Goal: Register for event/course

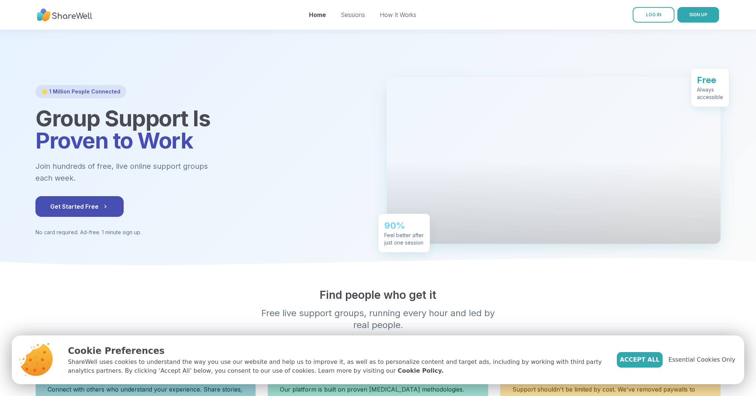
click at [658, 357] on span "Accept All" at bounding box center [639, 359] width 40 height 9
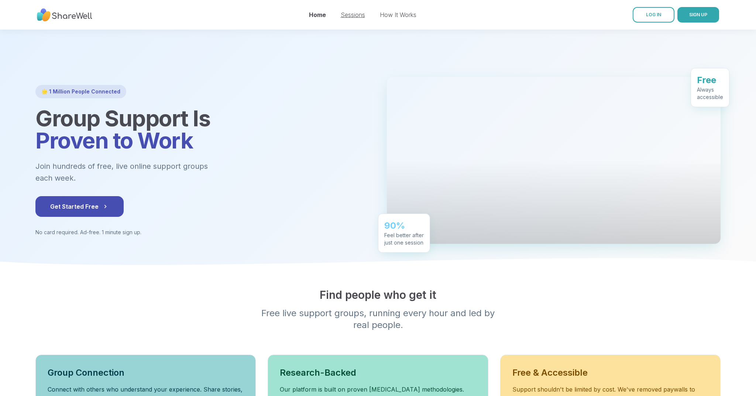
click at [355, 17] on link "Sessions" at bounding box center [353, 14] width 24 height 7
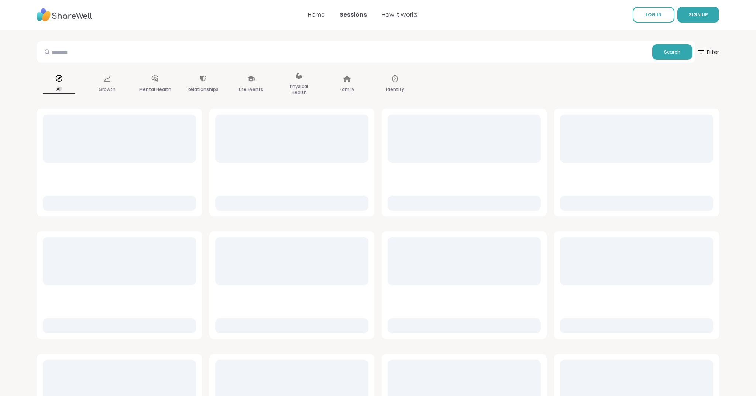
click at [393, 17] on link "How It Works" at bounding box center [400, 14] width 36 height 8
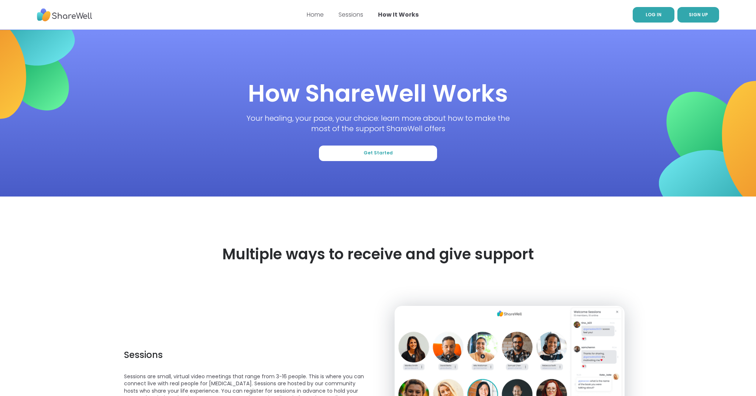
click at [662, 18] on link "LOG IN" at bounding box center [653, 14] width 42 height 15
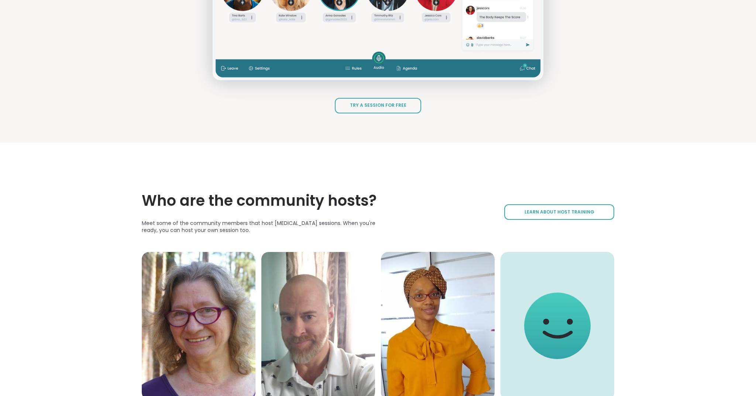
scroll to position [1137, 0]
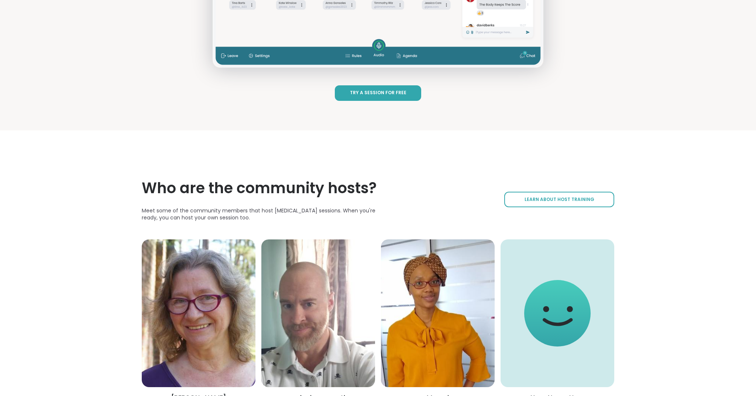
click at [407, 101] on link "Try a Session for Free" at bounding box center [378, 92] width 86 height 15
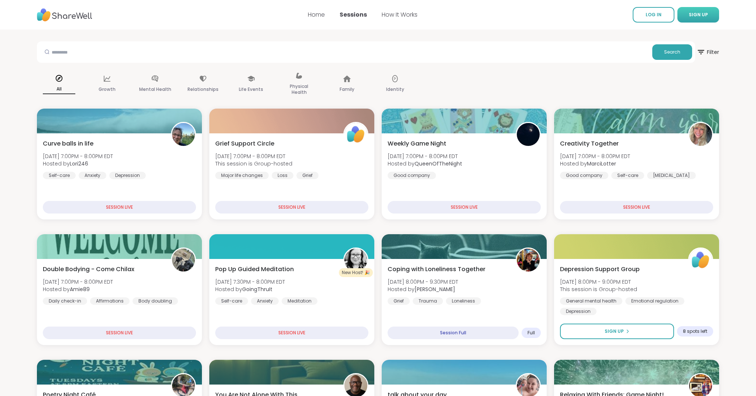
click at [688, 11] on button "SIGN UP" at bounding box center [698, 14] width 42 height 15
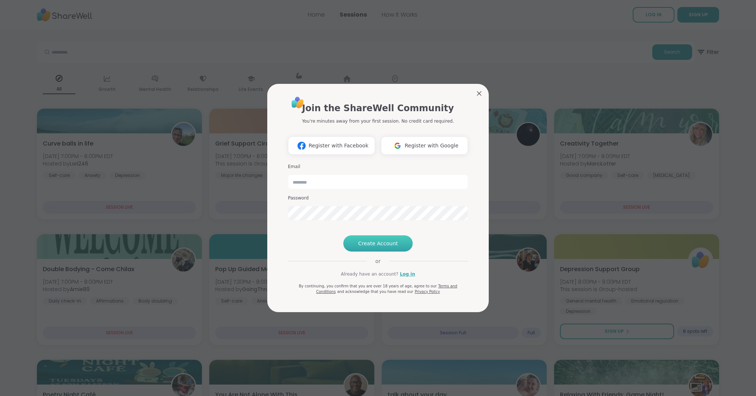
click at [367, 247] on span "Create Account" at bounding box center [378, 242] width 40 height 7
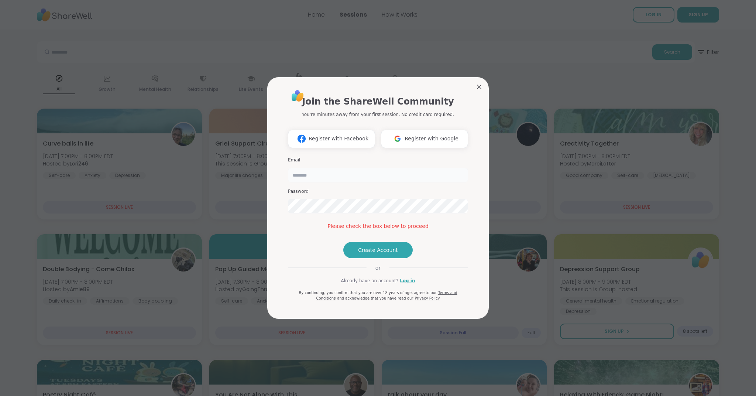
click at [332, 168] on input "email" at bounding box center [378, 175] width 180 height 15
type input "**********"
click at [379, 253] on span "Create Account" at bounding box center [378, 249] width 40 height 7
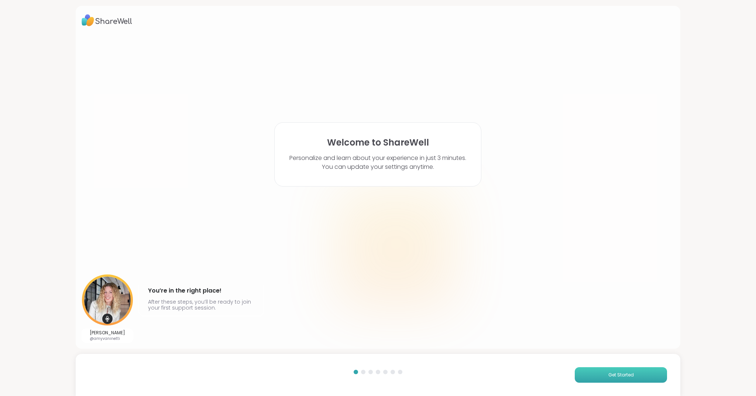
click at [595, 374] on button "Get Started" at bounding box center [620, 374] width 92 height 15
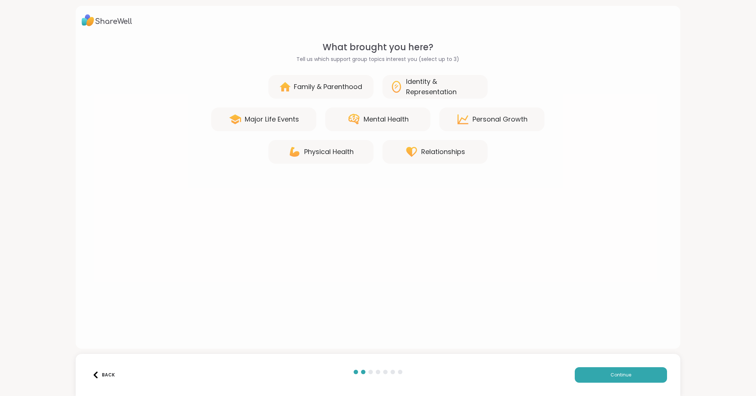
click at [392, 121] on div "Mental Health" at bounding box center [385, 119] width 45 height 10
click at [621, 373] on span "Continue" at bounding box center [620, 374] width 21 height 7
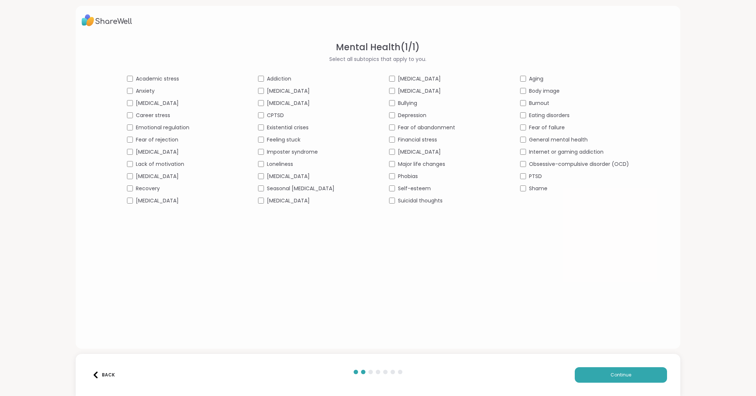
click at [395, 125] on div "Fear of abandonment" at bounding box center [443, 128] width 109 height 8
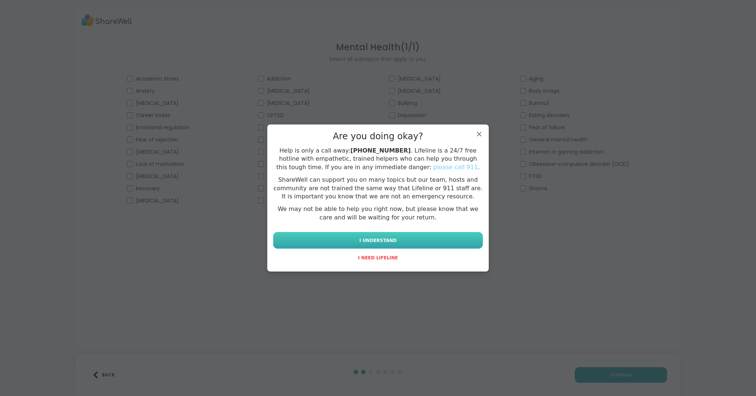
click at [436, 232] on button "I UNDERSTAND" at bounding box center [378, 240] width 210 height 17
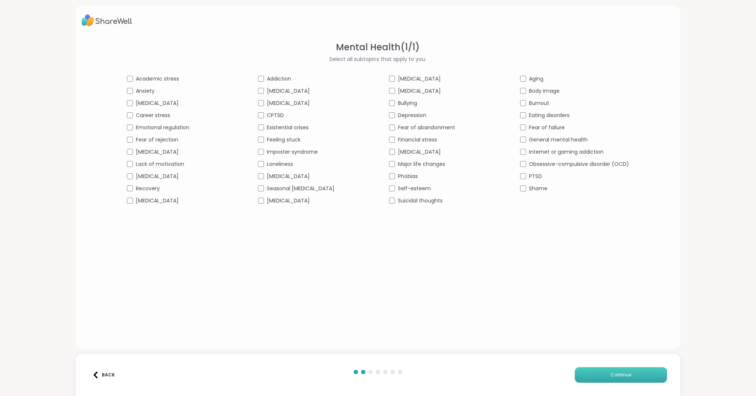
click at [621, 369] on button "Continue" at bounding box center [620, 374] width 92 height 15
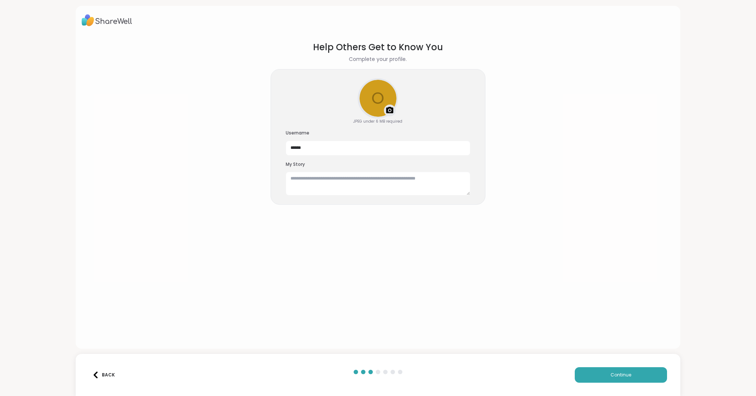
click at [391, 107] on img at bounding box center [389, 110] width 9 height 9
drag, startPoint x: 377, startPoint y: 85, endPoint x: 376, endPoint y: 92, distance: 7.0
click at [376, 92] on div at bounding box center [377, 98] width 39 height 39
click at [297, 175] on textarea at bounding box center [378, 184] width 184 height 24
type textarea "*"
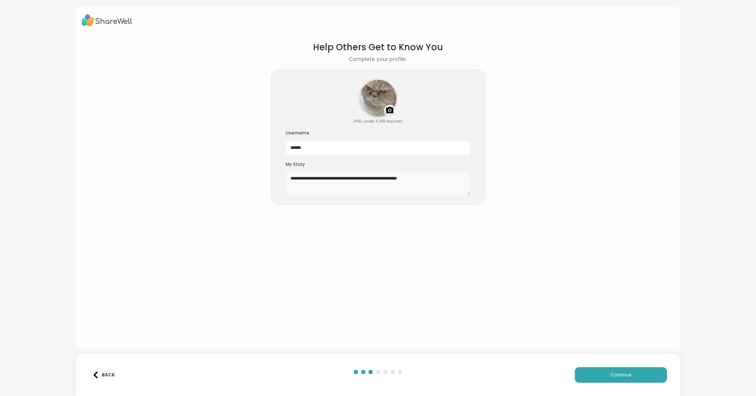
drag, startPoint x: 412, startPoint y: 177, endPoint x: 422, endPoint y: 177, distance: 9.6
click at [412, 177] on textarea "**********" at bounding box center [378, 184] width 184 height 24
click at [440, 177] on textarea "**********" at bounding box center [378, 184] width 184 height 24
click at [289, 184] on textarea "**********" at bounding box center [378, 184] width 184 height 24
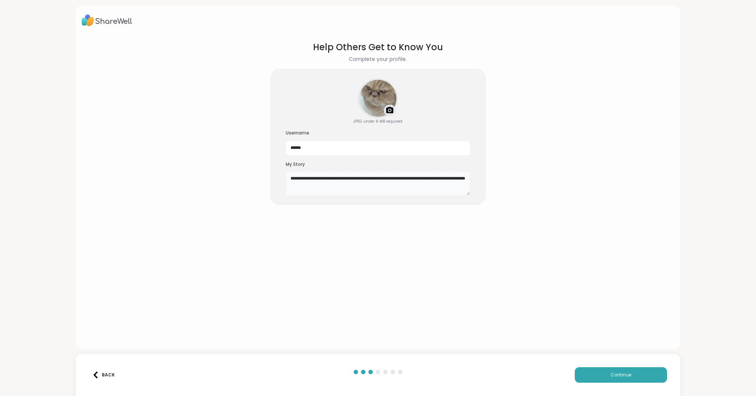
click at [335, 184] on textarea "**********" at bounding box center [378, 184] width 184 height 24
type textarea "**********"
click at [604, 370] on button "Continue" at bounding box center [620, 374] width 92 height 15
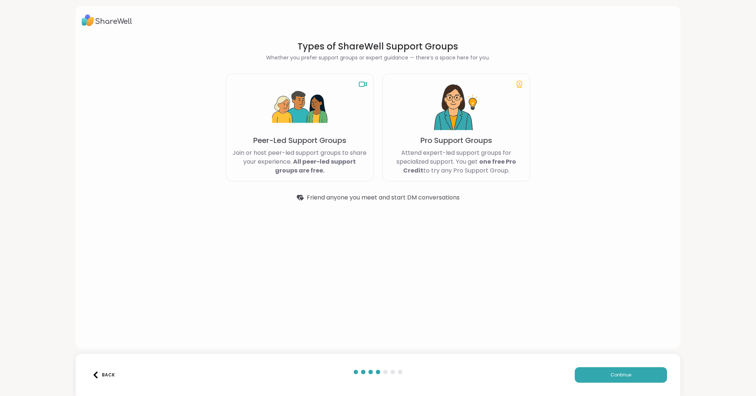
click at [304, 118] on img at bounding box center [299, 107] width 55 height 55
click at [619, 372] on span "Continue" at bounding box center [620, 374] width 21 height 7
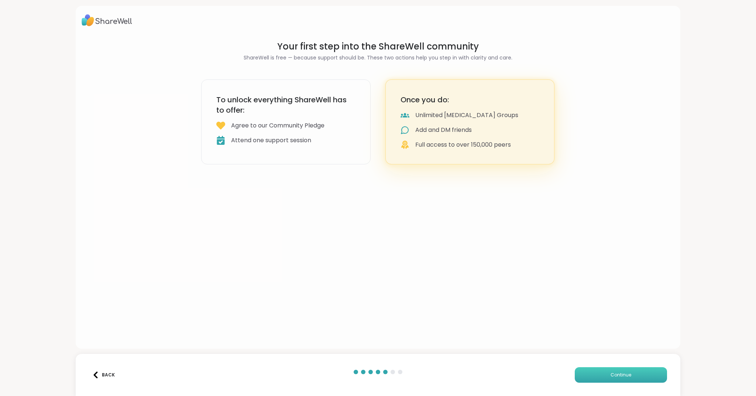
click at [619, 372] on span "Continue" at bounding box center [620, 374] width 21 height 7
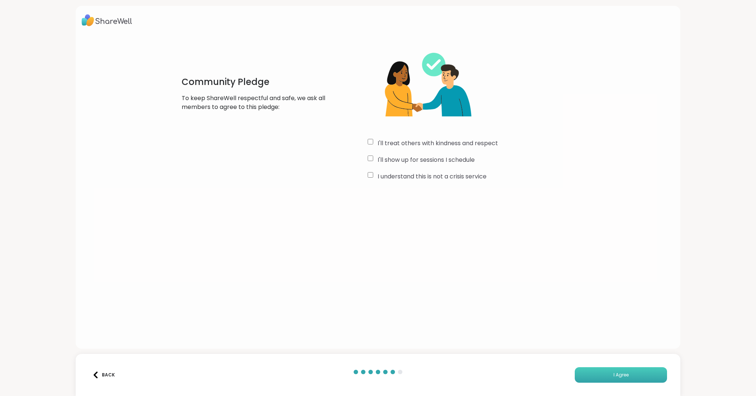
click at [620, 369] on button "I Agree" at bounding box center [620, 374] width 92 height 15
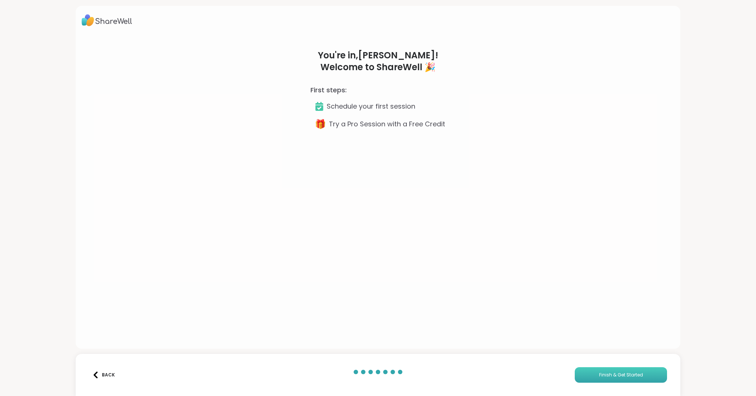
click at [624, 368] on button "Finish & Get Started" at bounding box center [620, 374] width 92 height 15
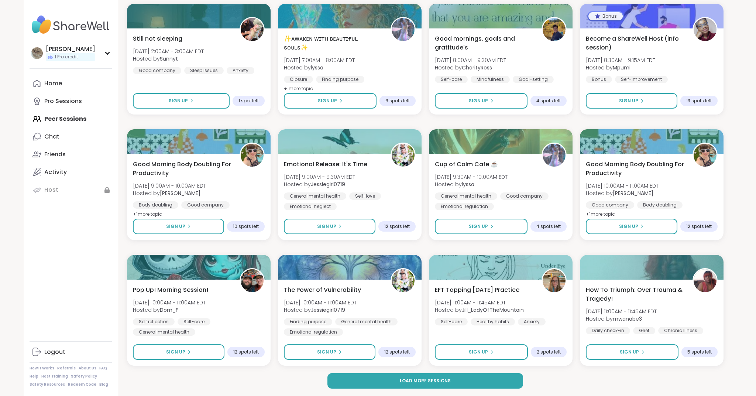
scroll to position [891, 0]
click at [424, 378] on span "Load more sessions" at bounding box center [425, 380] width 51 height 7
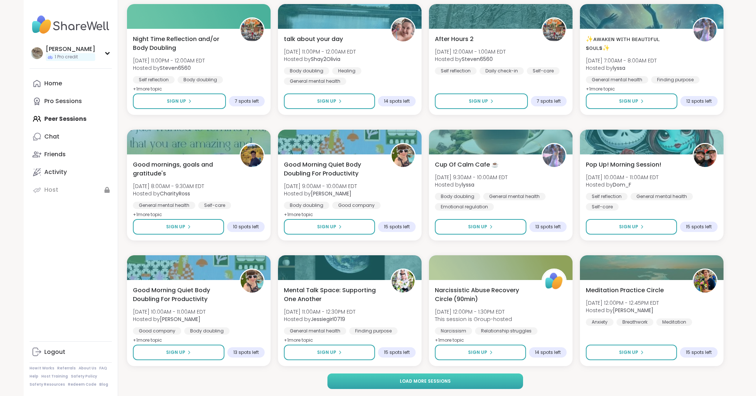
scroll to position [2020, 0]
click at [492, 382] on button "Load more sessions" at bounding box center [425, 380] width 196 height 15
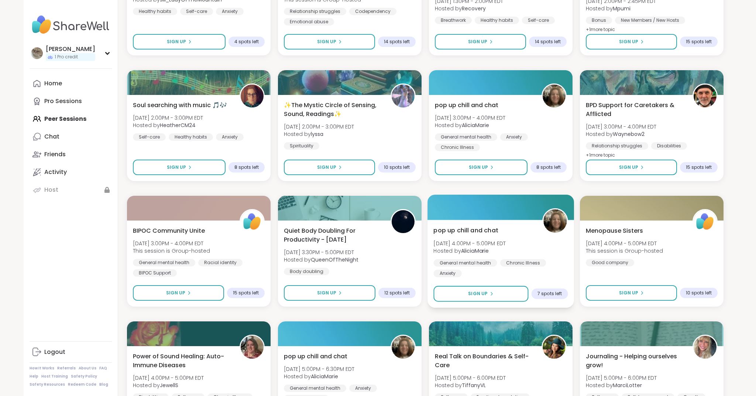
scroll to position [2475, 0]
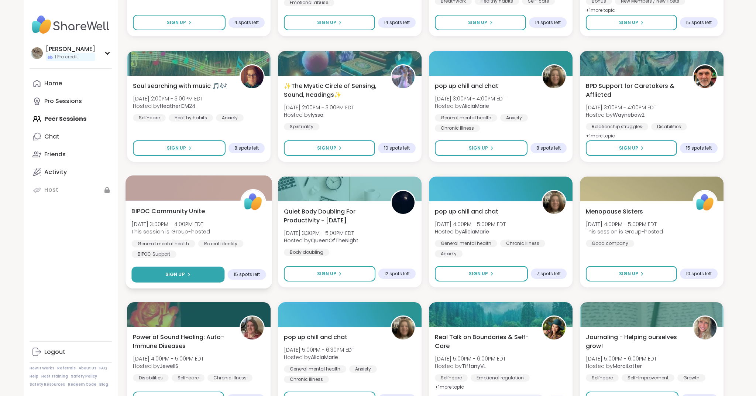
click at [200, 272] on button "Sign Up" at bounding box center [177, 274] width 93 height 16
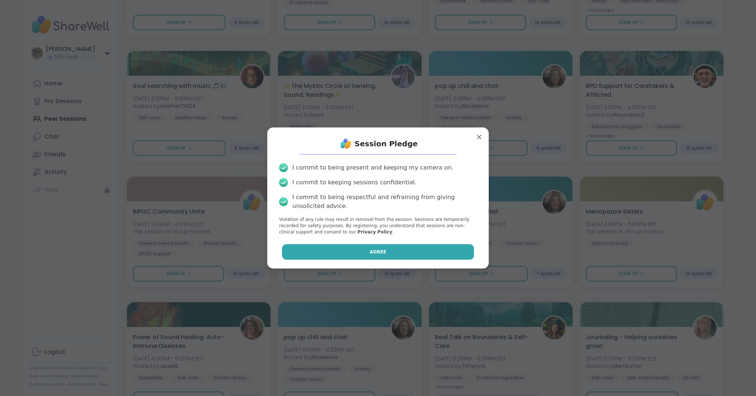
click at [375, 250] on span "Agree" at bounding box center [378, 251] width 17 height 7
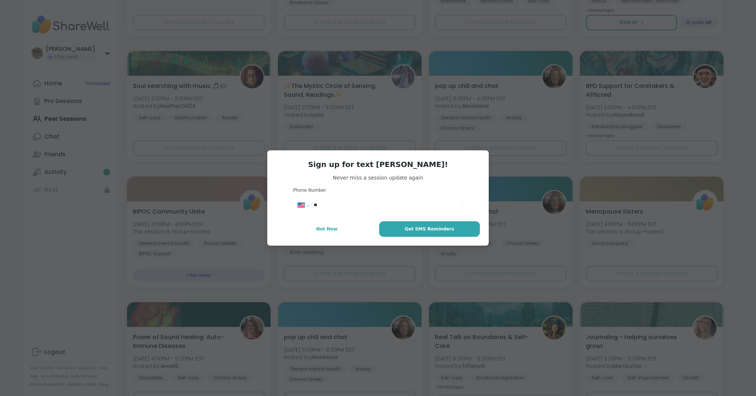
select select "**"
type input "**********"
click at [401, 229] on button "Get SMS Reminders" at bounding box center [429, 228] width 101 height 15
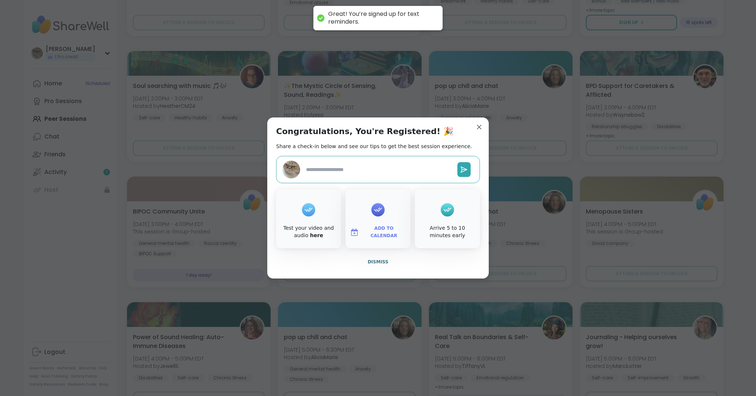
type textarea "*"
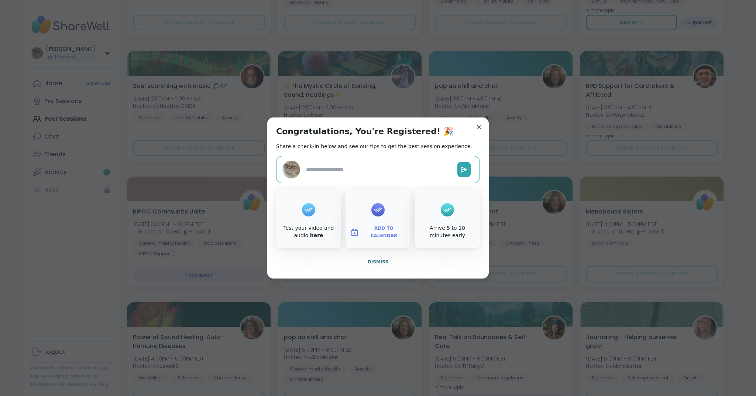
click at [316, 170] on textarea at bounding box center [378, 170] width 151 height 14
click at [373, 231] on span "Add to Calendar" at bounding box center [384, 232] width 44 height 14
click at [374, 149] on button "Apple Calendar" at bounding box center [378, 149] width 56 height 16
click at [446, 214] on icon at bounding box center [447, 209] width 12 height 11
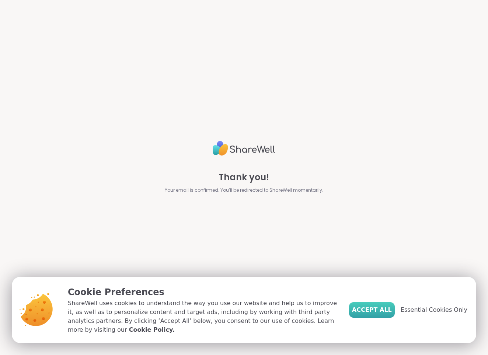
click at [392, 310] on span "Accept All" at bounding box center [372, 309] width 40 height 9
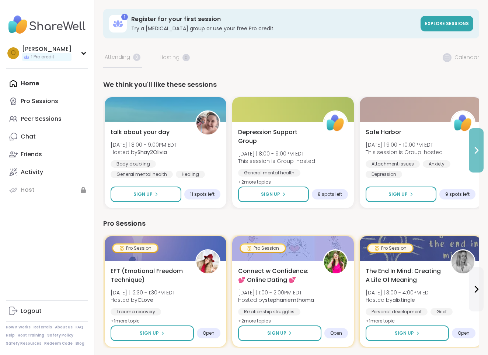
click at [476, 154] on icon at bounding box center [476, 150] width 9 height 9
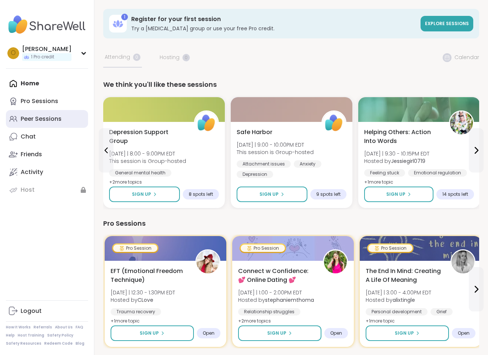
click at [60, 123] on link "Peer Sessions" at bounding box center [47, 119] width 82 height 18
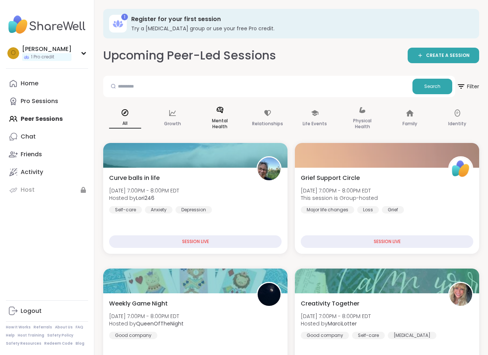
click at [225, 123] on p "Mental Health" at bounding box center [220, 123] width 32 height 15
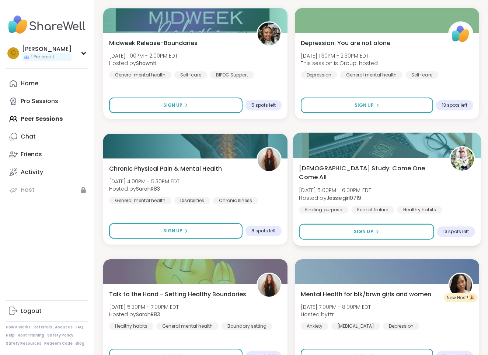
scroll to position [1656, 0]
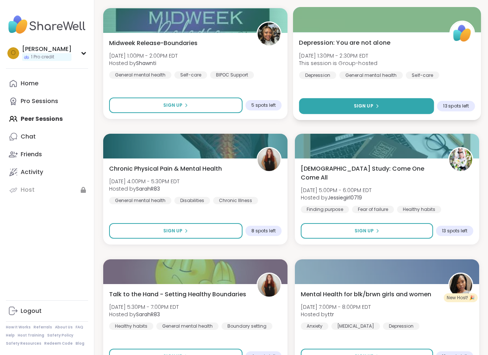
click at [383, 100] on button "Sign Up" at bounding box center [366, 106] width 135 height 16
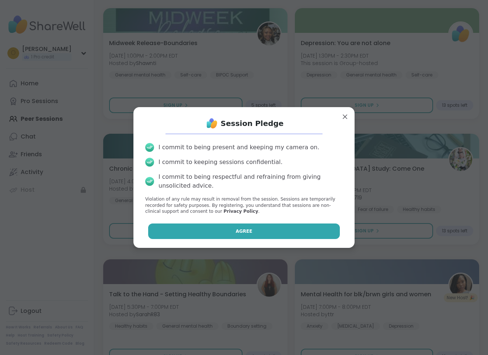
click at [286, 225] on button "Agree" at bounding box center [244, 230] width 192 height 15
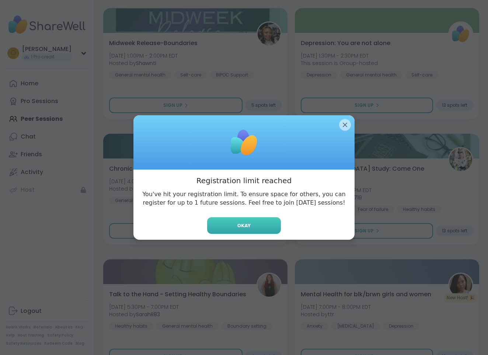
click at [269, 221] on button "Okay" at bounding box center [244, 225] width 74 height 17
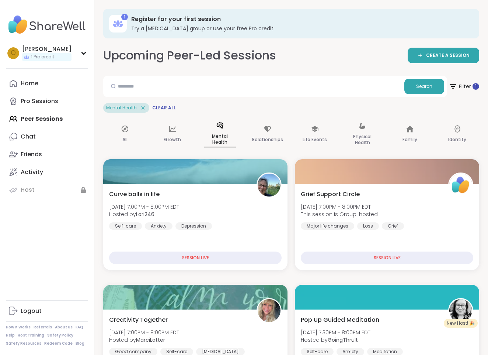
scroll to position [0, 0]
click at [79, 52] on div "o odelle 1 Pro credit" at bounding box center [47, 53] width 82 height 19
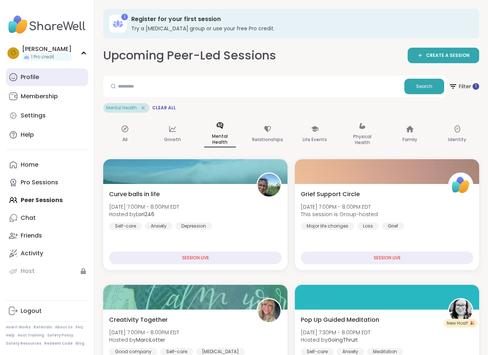
click at [32, 84] on link "Profile" at bounding box center [47, 77] width 82 height 18
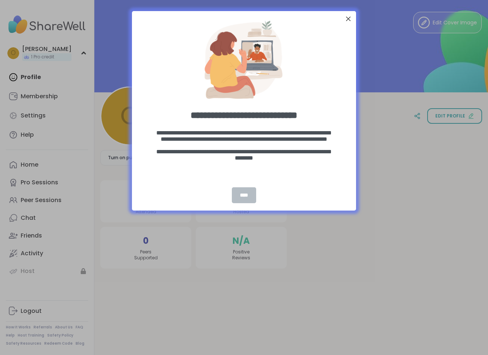
click at [252, 193] on div "****" at bounding box center [244, 195] width 24 height 16
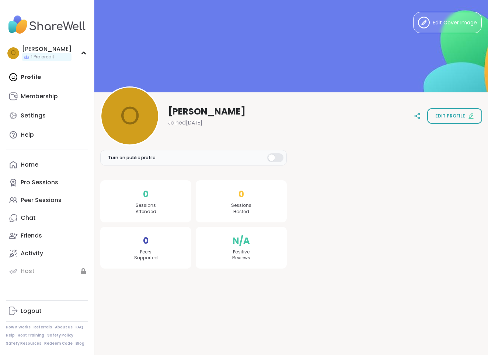
click at [282, 157] on div at bounding box center [275, 157] width 16 height 9
click at [279, 157] on div at bounding box center [275, 157] width 16 height 9
click at [450, 117] on span "Edit profile" at bounding box center [451, 116] width 30 height 7
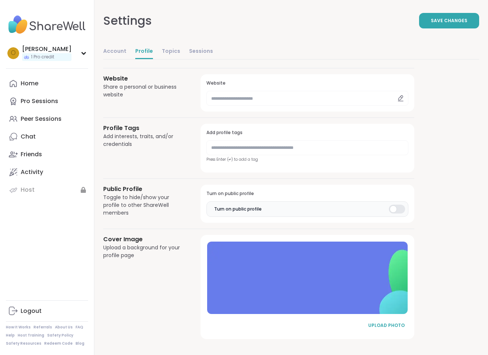
scroll to position [277, 0]
click at [305, 277] on icon at bounding box center [307, 278] width 5 height 5
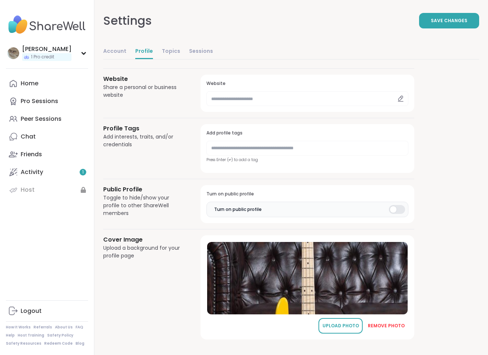
click at [344, 324] on div "UPLOAD PHOTO" at bounding box center [340, 325] width 37 height 7
click at [306, 275] on icon at bounding box center [307, 278] width 7 height 7
click at [386, 323] on div "REMOVE PHOTO" at bounding box center [386, 325] width 37 height 7
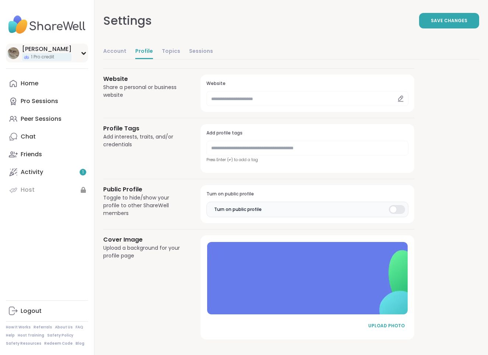
click at [14, 51] on img at bounding box center [13, 53] width 12 height 12
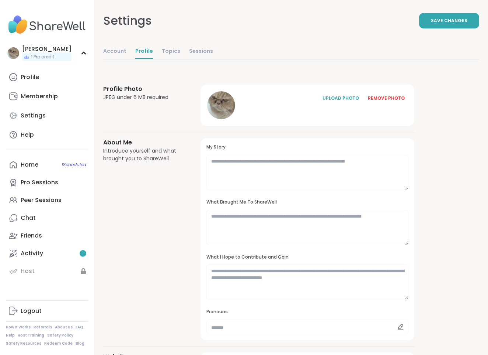
scroll to position [0, 0]
click at [441, 126] on div "Profile Photo JPEG under 6 MB required UPLOAD PHOTO REMOVE PHOTO About Me Intro…" at bounding box center [291, 350] width 376 height 567
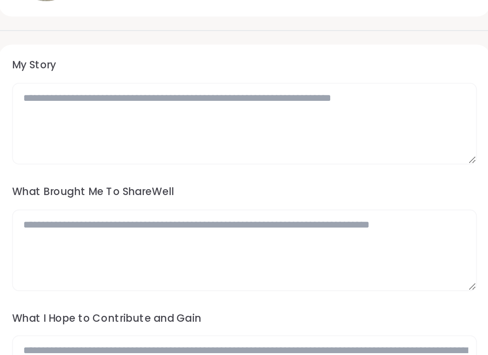
scroll to position [22, 0]
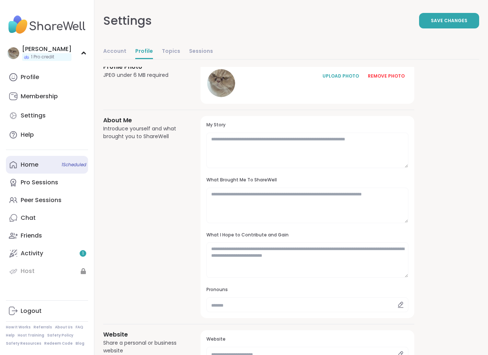
click at [74, 163] on span "1 Scheduled" at bounding box center [74, 165] width 25 height 6
click at [78, 164] on span "1 Scheduled" at bounding box center [74, 165] width 25 height 6
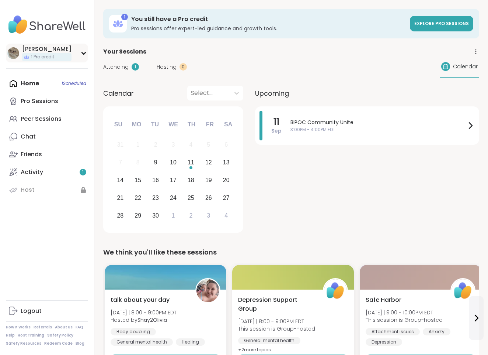
click at [66, 57] on div "odelle 1 Pro credit" at bounding box center [47, 53] width 82 height 19
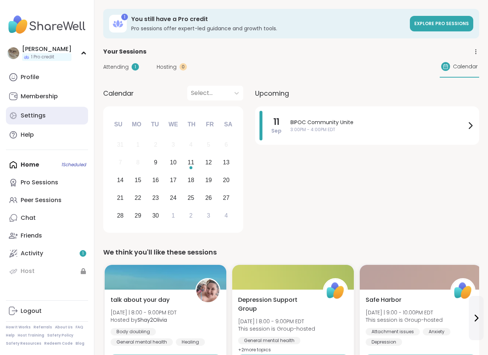
click at [43, 115] on div "Settings" at bounding box center [33, 115] width 25 height 8
select select "**"
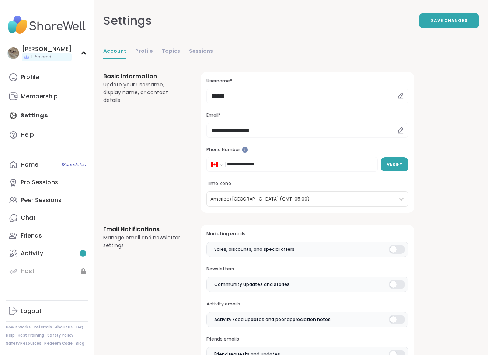
scroll to position [15, 0]
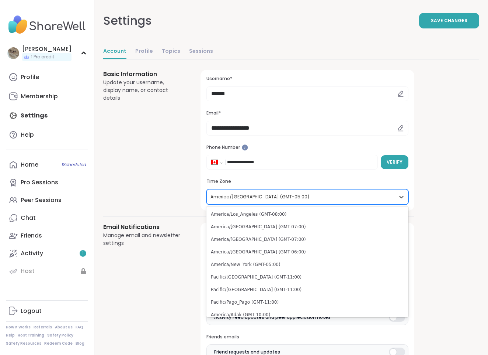
click at [353, 196] on div at bounding box center [301, 197] width 181 height 8
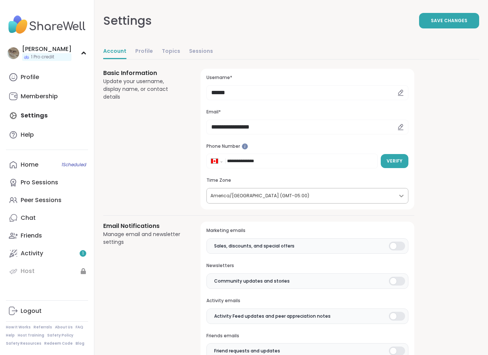
click at [402, 193] on icon at bounding box center [401, 195] width 7 height 7
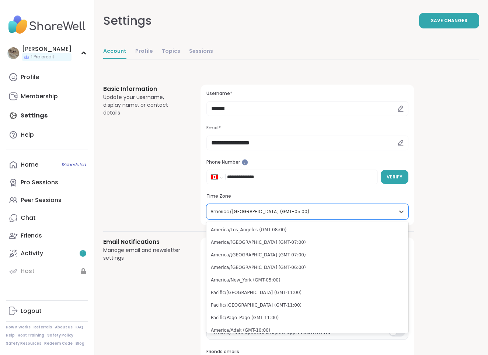
scroll to position [0, 0]
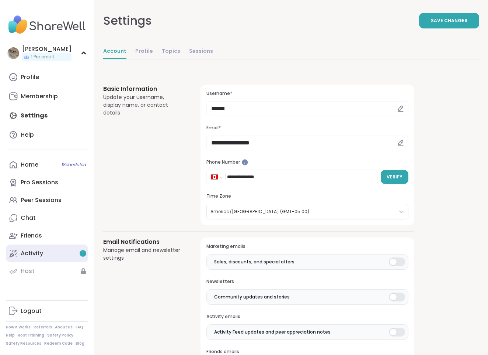
click at [45, 250] on link "Activity 1" at bounding box center [47, 253] width 82 height 18
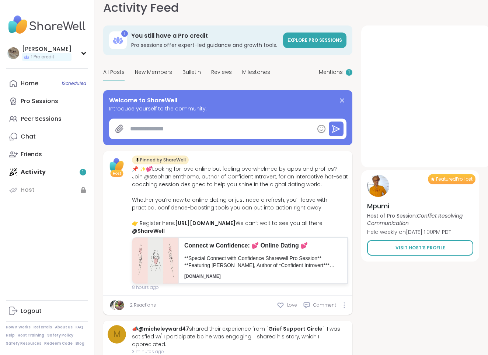
scroll to position [8, 0]
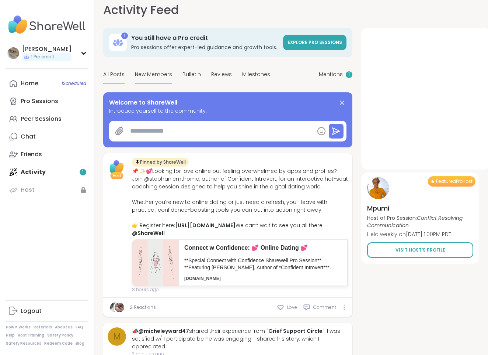
click at [160, 79] on div "New Members" at bounding box center [153, 74] width 37 height 17
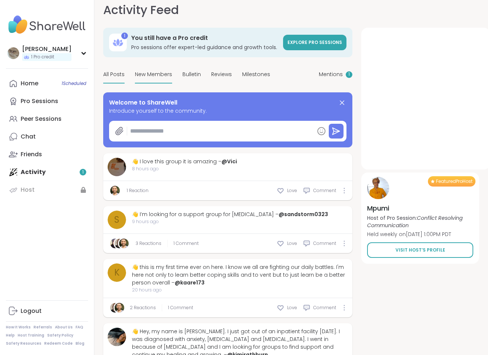
click at [122, 73] on span "All Posts" at bounding box center [113, 74] width 21 height 8
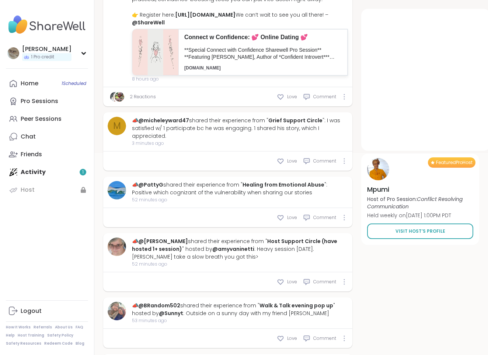
scroll to position [218, 0]
type textarea "*"
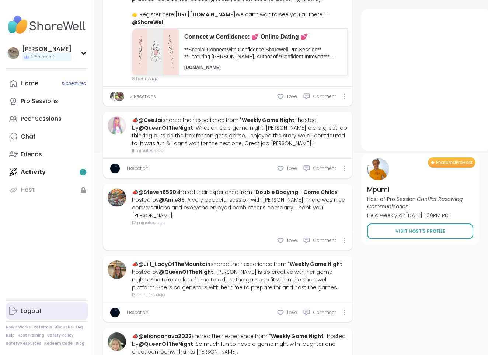
click at [29, 314] on div "Logout" at bounding box center [31, 311] width 21 height 8
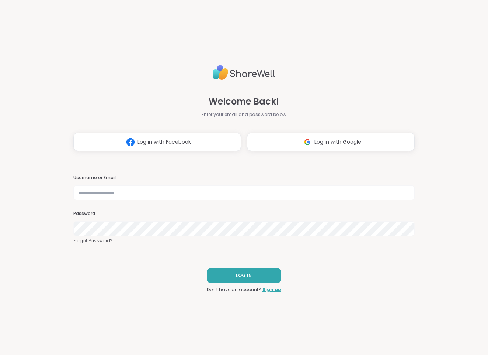
click at [431, 214] on div "Welcome Back! Enter your email and password below Log in with Facebook Log in w…" at bounding box center [244, 177] width 488 height 355
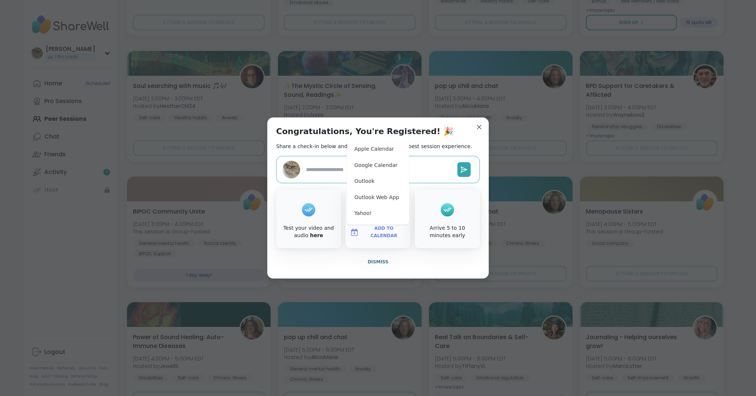
scroll to position [2475, 0]
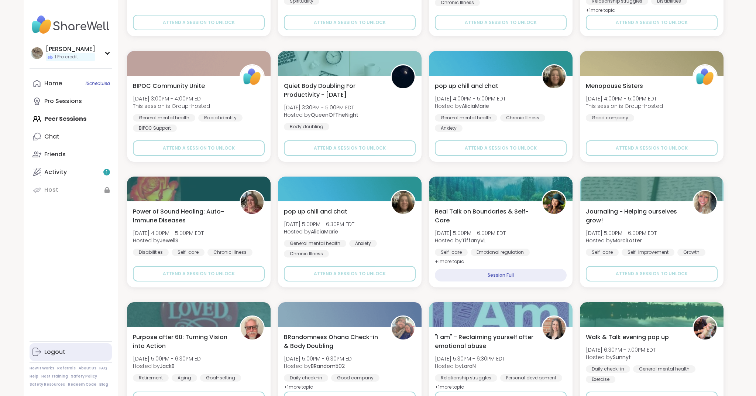
click at [57, 350] on div "Logout" at bounding box center [54, 352] width 21 height 8
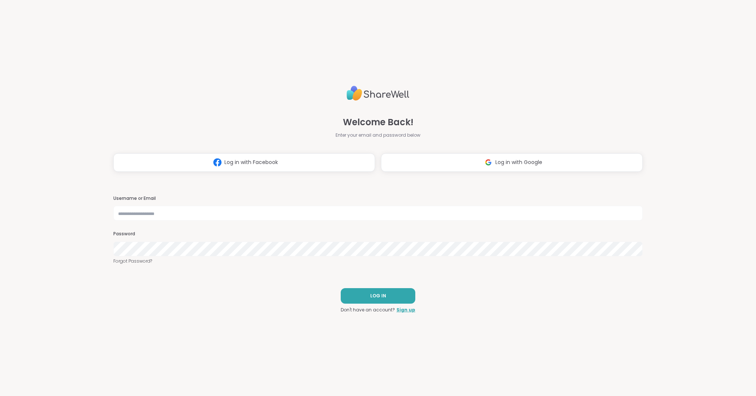
click at [659, 92] on div "Welcome Back! Enter your email and password below Log in with Facebook Log in w…" at bounding box center [378, 198] width 756 height 396
